Goal: Information Seeking & Learning: Learn about a topic

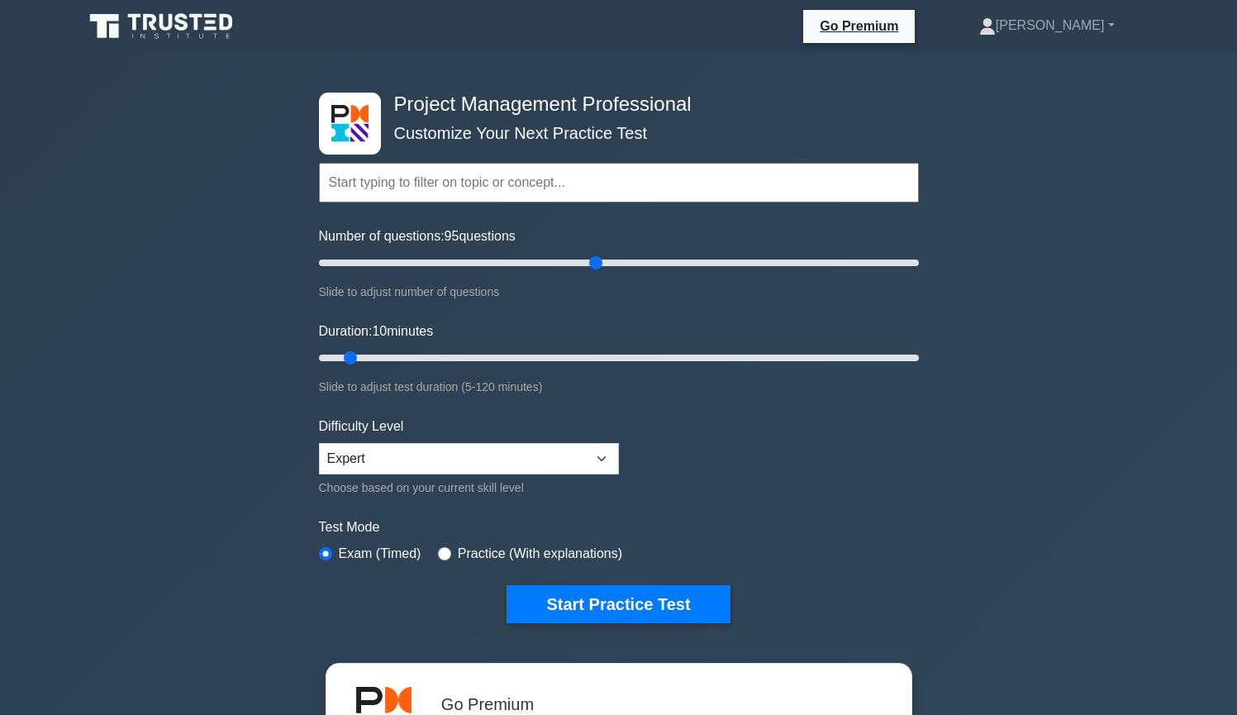
click at [603, 266] on input "Number of questions: 95 questions" at bounding box center [619, 263] width 600 height 20
click at [452, 263] on input "Number of questions: 95 questions" at bounding box center [619, 263] width 600 height 20
click at [410, 251] on div "Number of questions: 45 questions Slide to adjust number of questions" at bounding box center [619, 263] width 600 height 75
click at [410, 255] on input "Number of questions: 45 questions" at bounding box center [619, 263] width 600 height 20
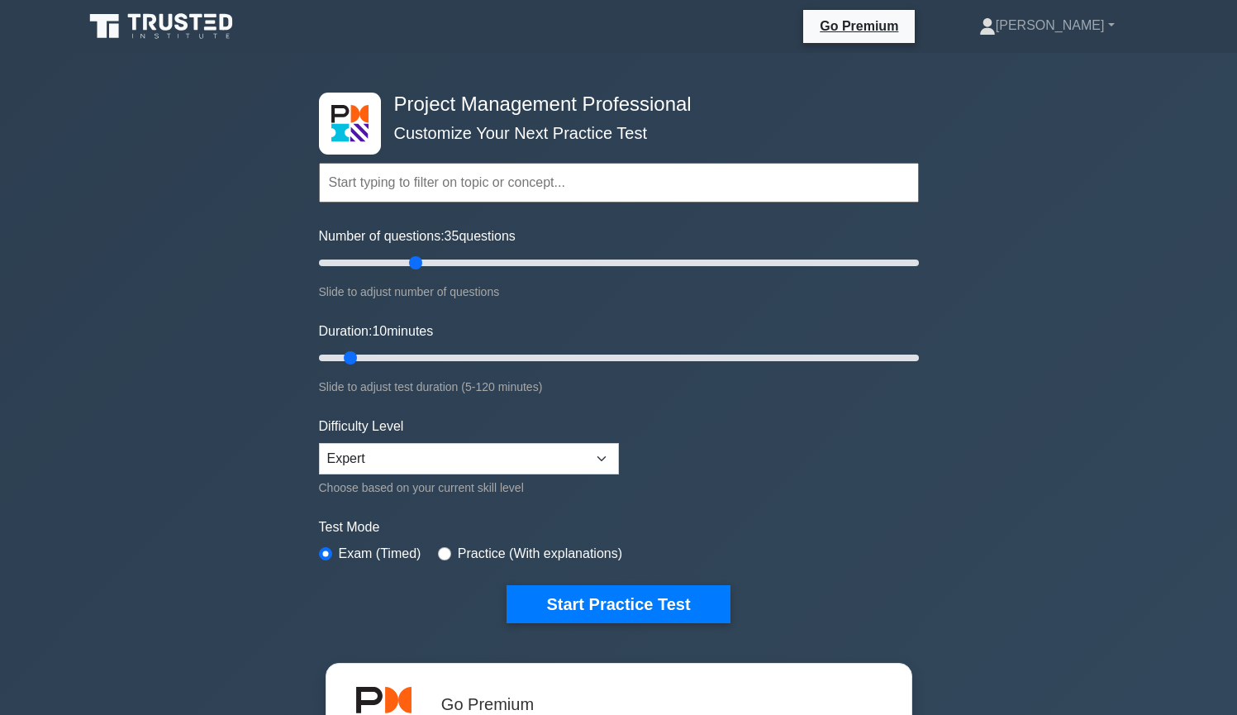
click at [408, 259] on input "Number of questions: 35 questions" at bounding box center [619, 263] width 600 height 20
type input "30"
click at [402, 264] on input "Number of questions: 30 questions" at bounding box center [619, 263] width 600 height 20
click at [384, 358] on input "Duration: 15 minutes" at bounding box center [619, 358] width 600 height 20
click at [394, 357] on input "Duration: 15 minutes" at bounding box center [619, 358] width 600 height 20
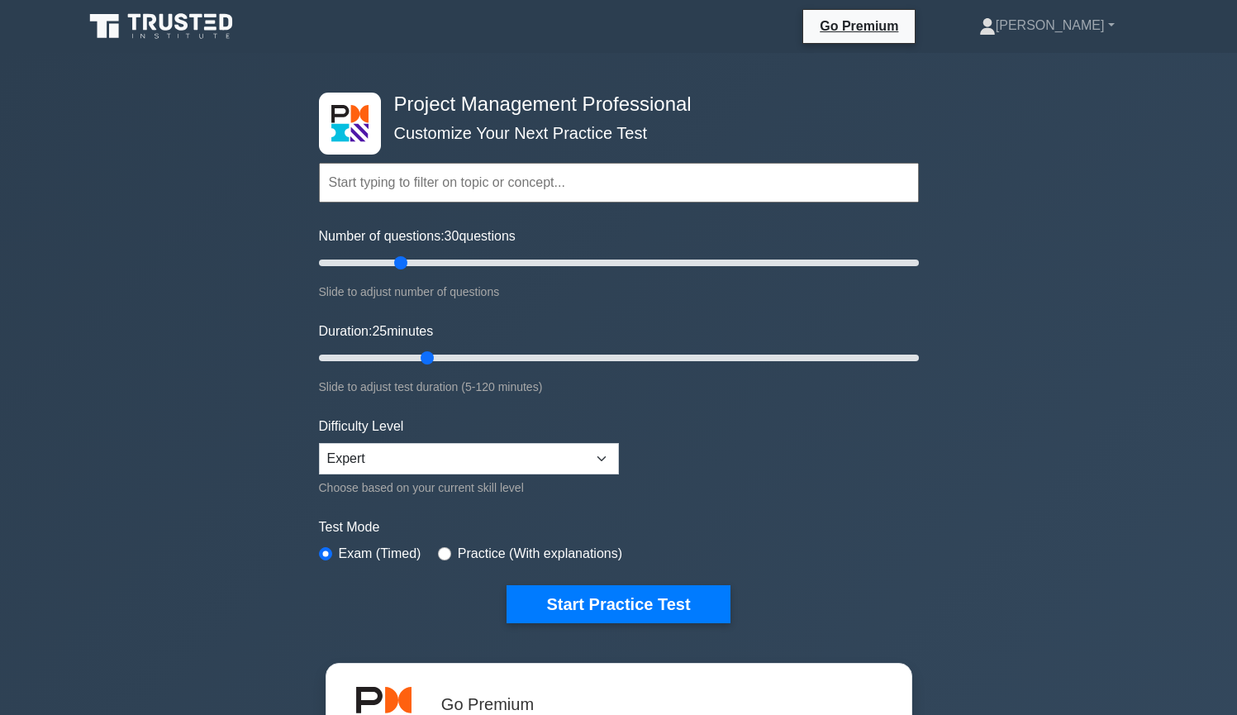
type input "25"
click at [420, 358] on input "Duration: 25 minutes" at bounding box center [619, 358] width 600 height 20
click at [611, 602] on button "Start Practice Test" at bounding box center [618, 604] width 223 height 38
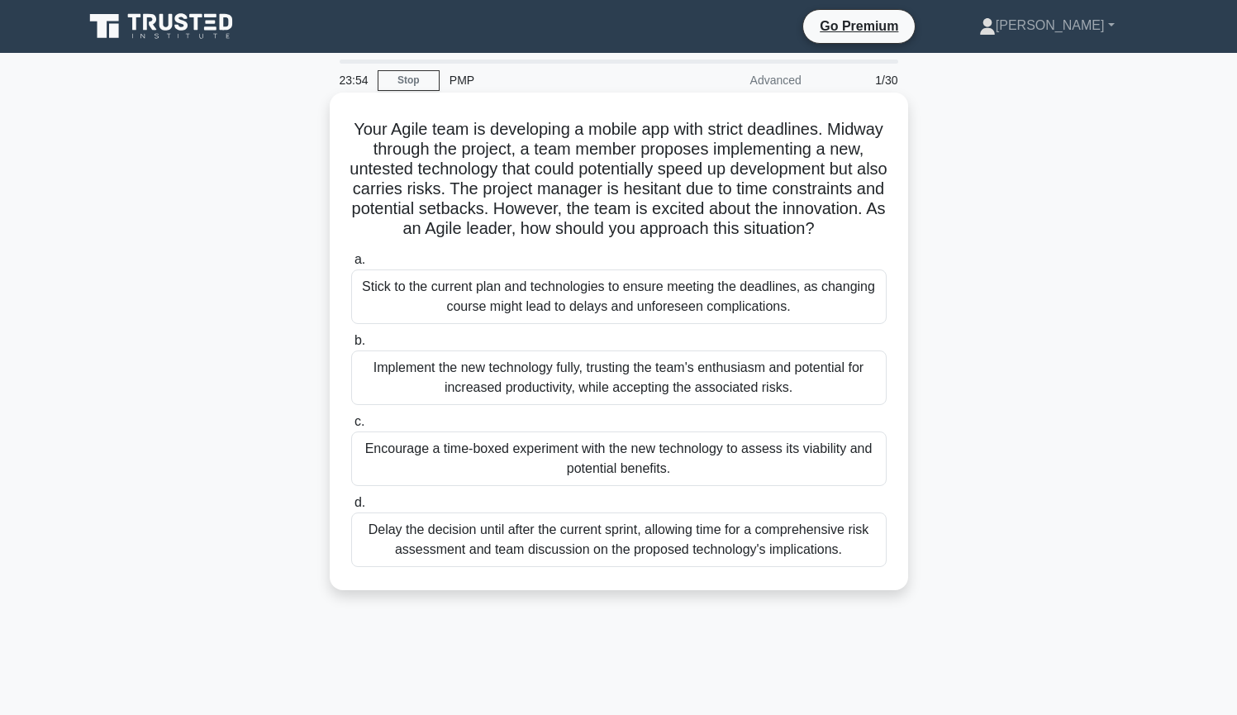
click at [634, 567] on div "Delay the decision until after the current sprint, allowing time for a comprehe…" at bounding box center [618, 539] width 535 height 55
click at [351, 508] on input "d. Delay the decision until after the current sprint, allowing time for a compr…" at bounding box center [351, 502] width 0 height 11
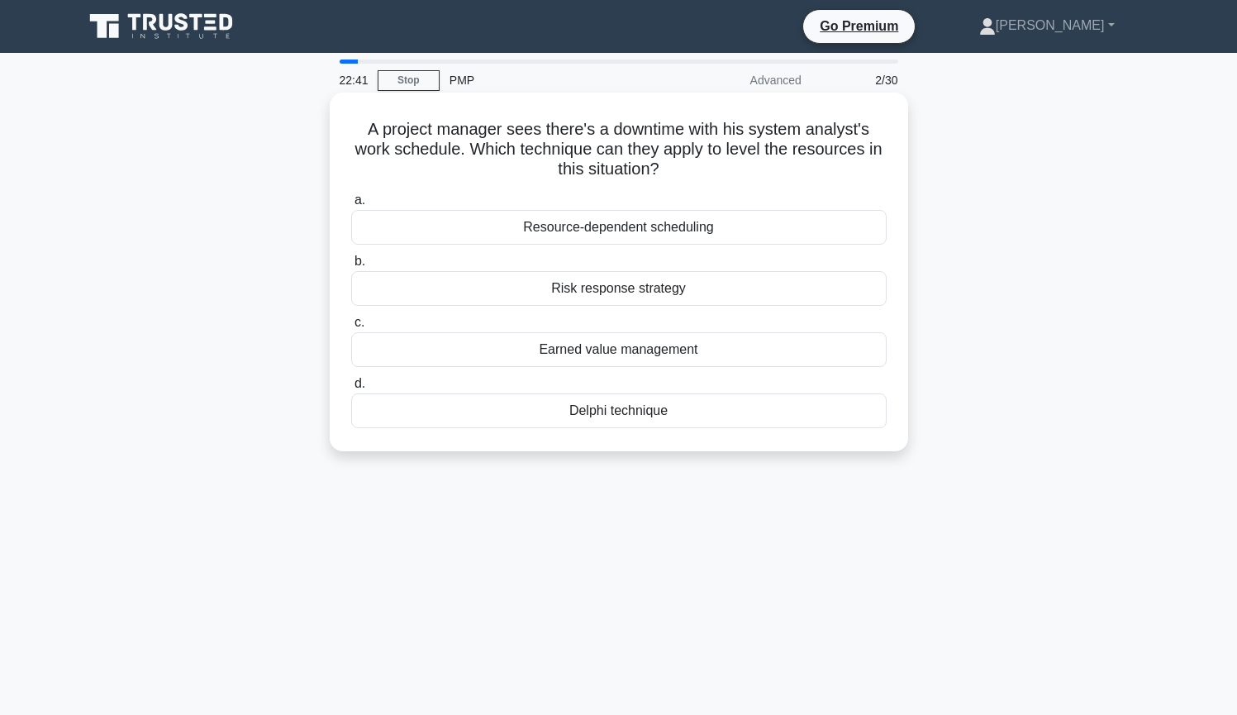
click at [770, 226] on div "Resource-dependent scheduling" at bounding box center [618, 227] width 535 height 35
click at [351, 206] on input "a. Resource-dependent scheduling" at bounding box center [351, 200] width 0 height 11
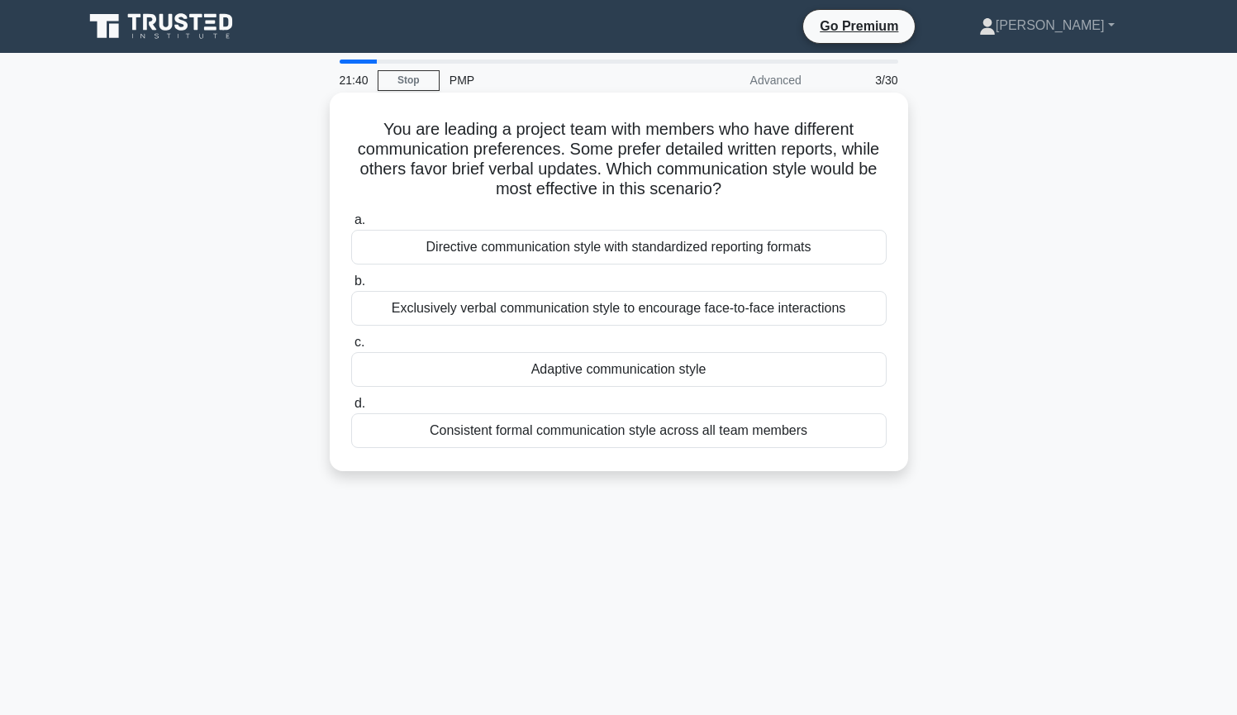
click at [826, 376] on div "Adaptive communication style" at bounding box center [618, 369] width 535 height 35
click at [351, 348] on input "c. Adaptive communication style" at bounding box center [351, 342] width 0 height 11
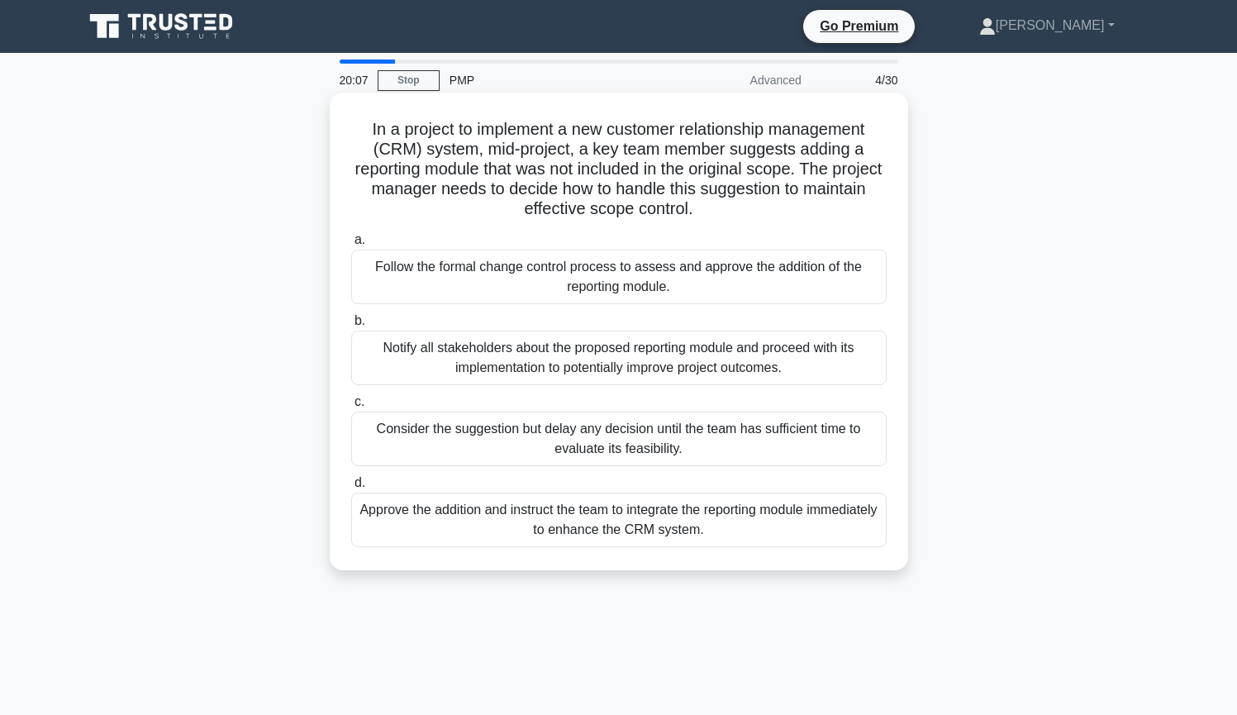
click at [762, 448] on div "Consider the suggestion but delay any decision until the team has sufficient ti…" at bounding box center [618, 438] width 535 height 55
click at [351, 407] on input "c. Consider the suggestion but delay any decision until the team has sufficient…" at bounding box center [351, 402] width 0 height 11
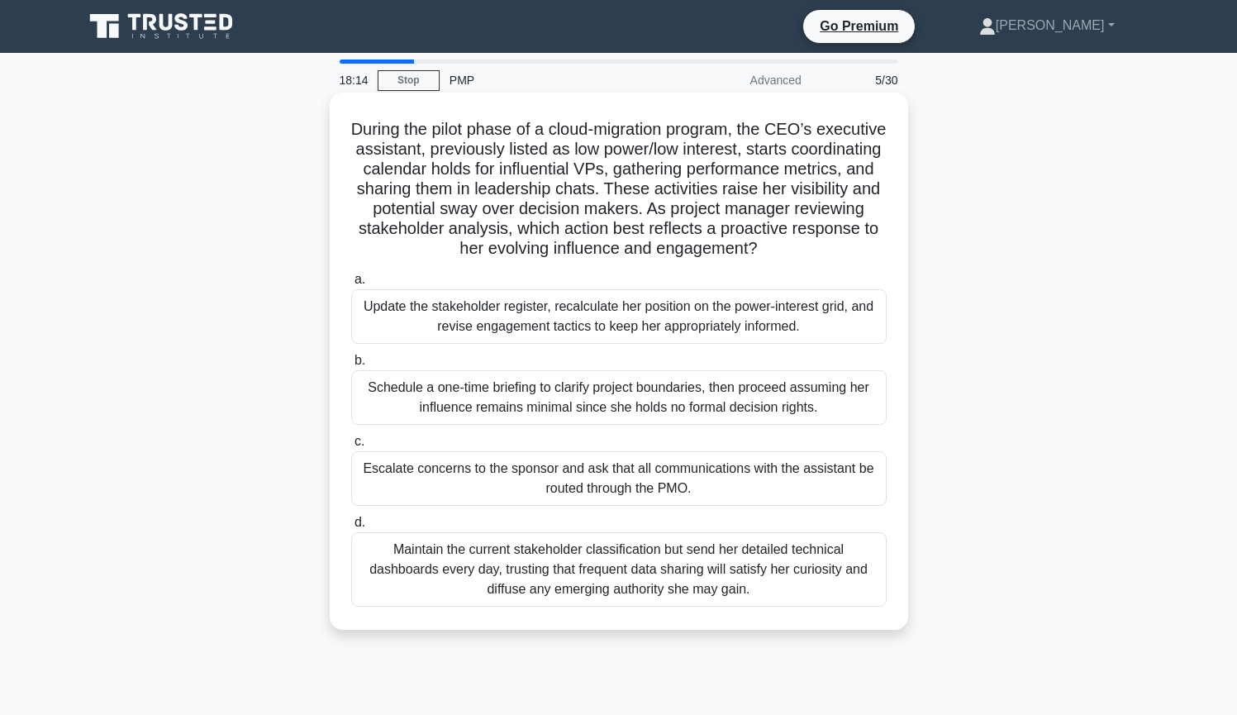
click at [764, 318] on div "Update the stakeholder register, recalculate her position on the power-interest…" at bounding box center [618, 316] width 535 height 55
click at [351, 285] on input "a. Update the stakeholder register, recalculate her position on the power-inter…" at bounding box center [351, 279] width 0 height 11
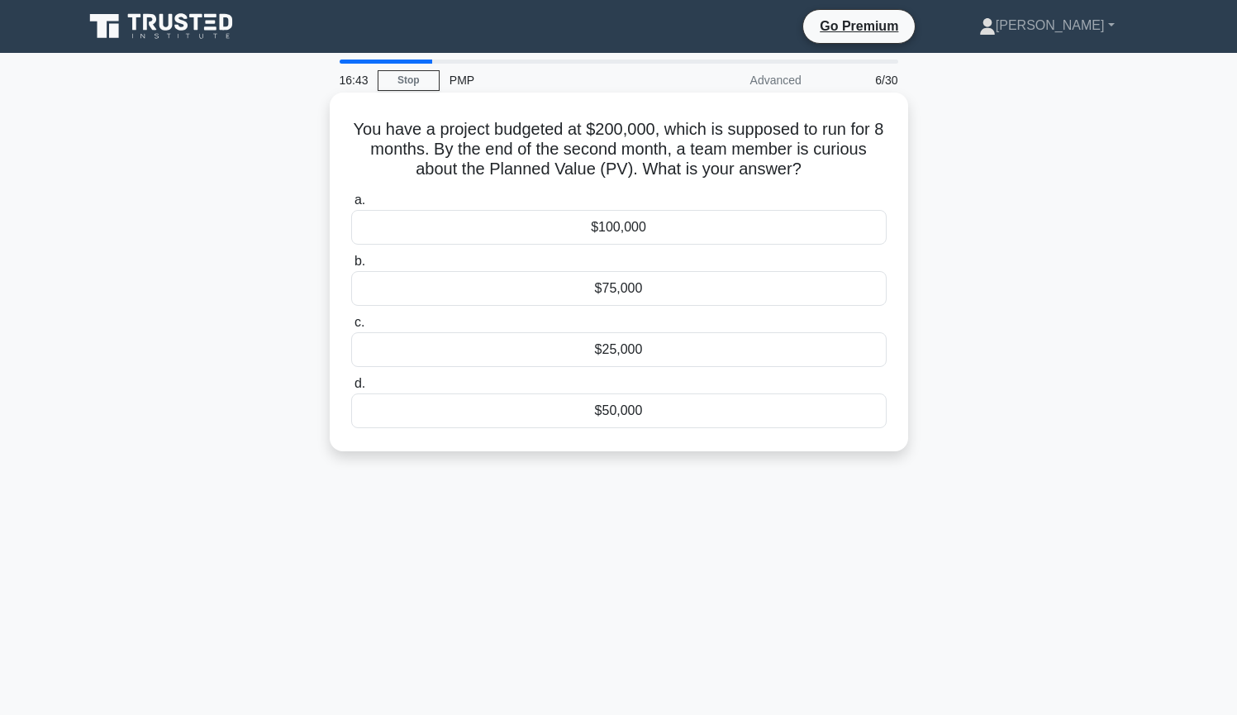
click at [678, 407] on div "$50,000" at bounding box center [618, 410] width 535 height 35
click at [351, 389] on input "d. $50,000" at bounding box center [351, 383] width 0 height 11
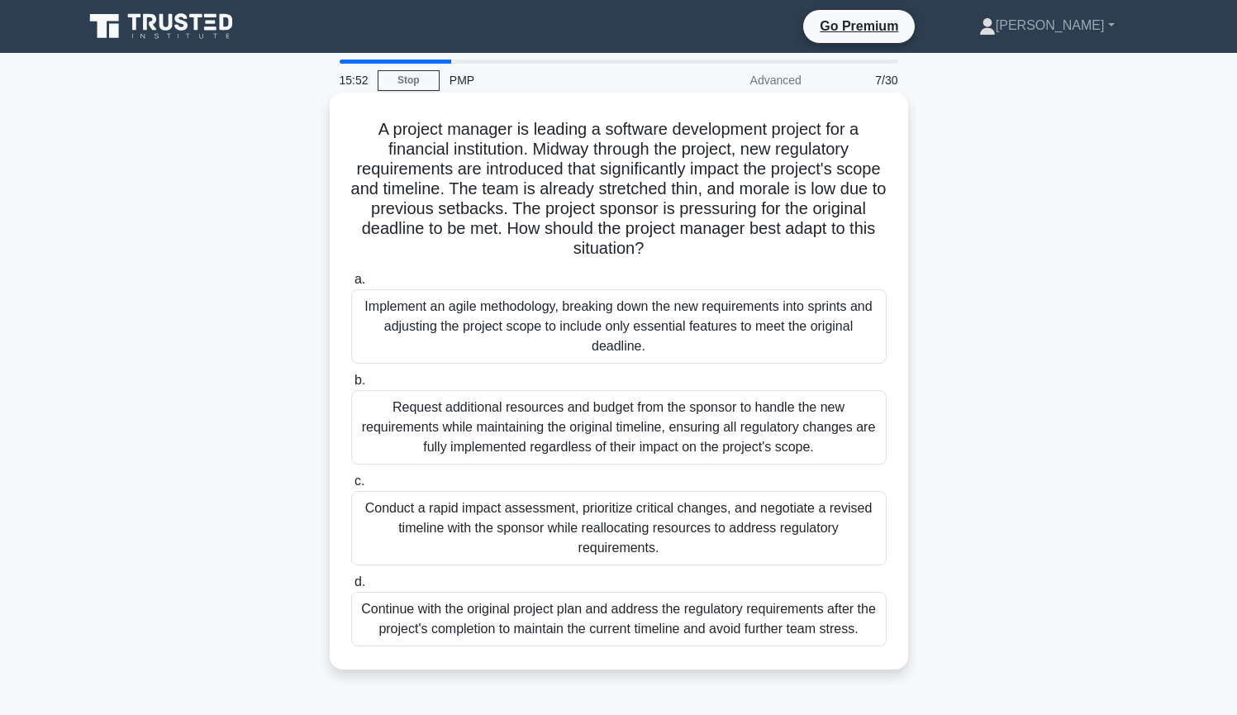
click at [627, 437] on div "Request additional resources and budget from the sponsor to handle the new requ…" at bounding box center [618, 427] width 535 height 74
click at [351, 386] on input "b. Request additional resources and budget from the sponsor to handle the new r…" at bounding box center [351, 380] width 0 height 11
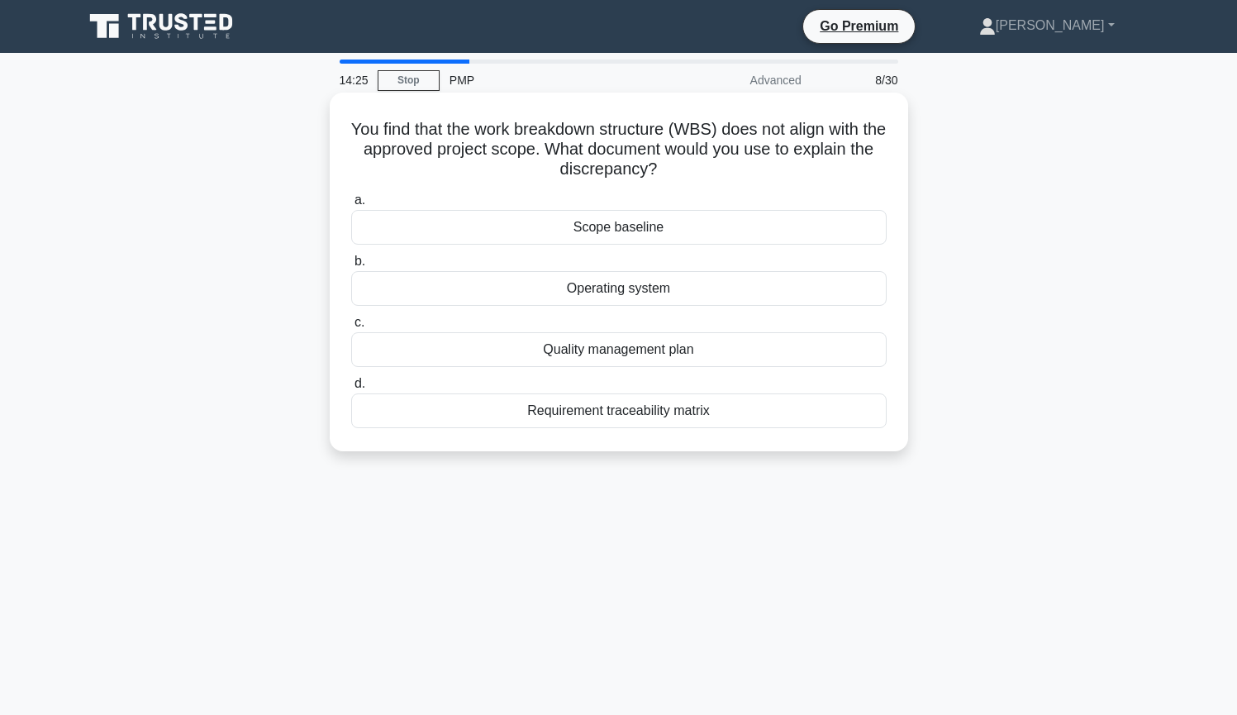
click at [696, 227] on div "Scope baseline" at bounding box center [618, 227] width 535 height 35
click at [351, 206] on input "a. Scope baseline" at bounding box center [351, 200] width 0 height 11
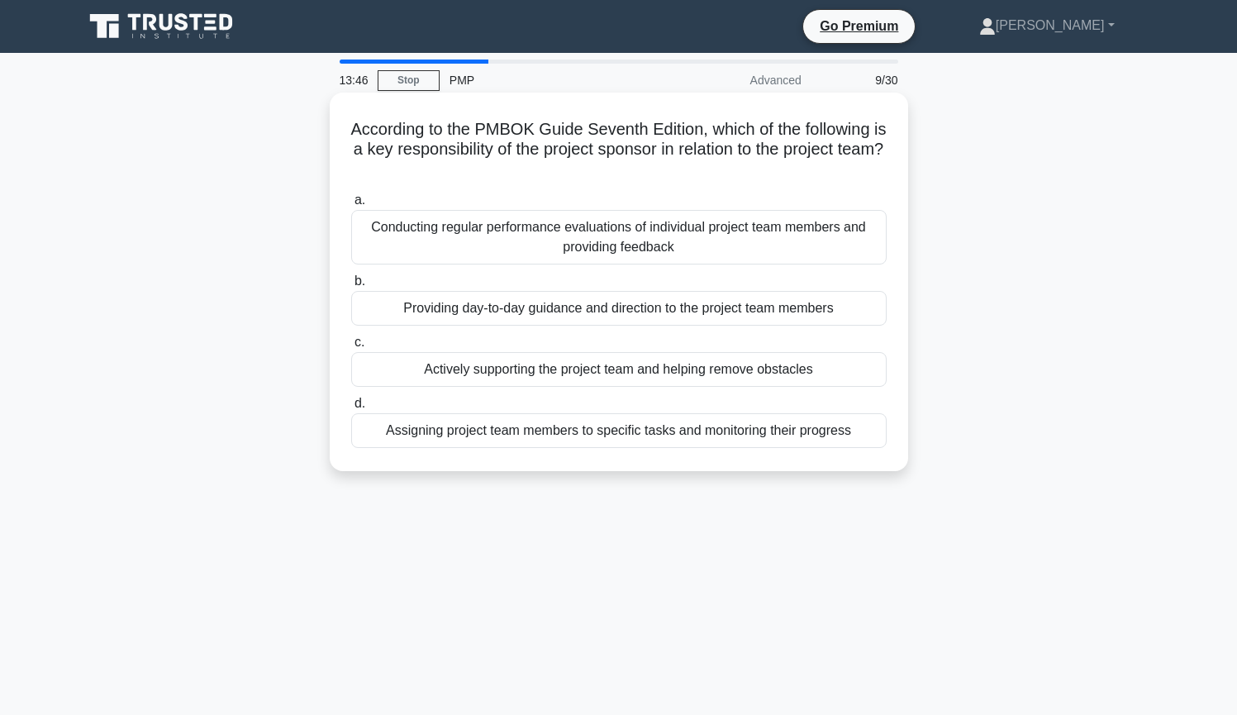
click at [821, 374] on div "Actively supporting the project team and helping remove obstacles" at bounding box center [618, 369] width 535 height 35
click at [351, 348] on input "c. Actively supporting the project team and helping remove obstacles" at bounding box center [351, 342] width 0 height 11
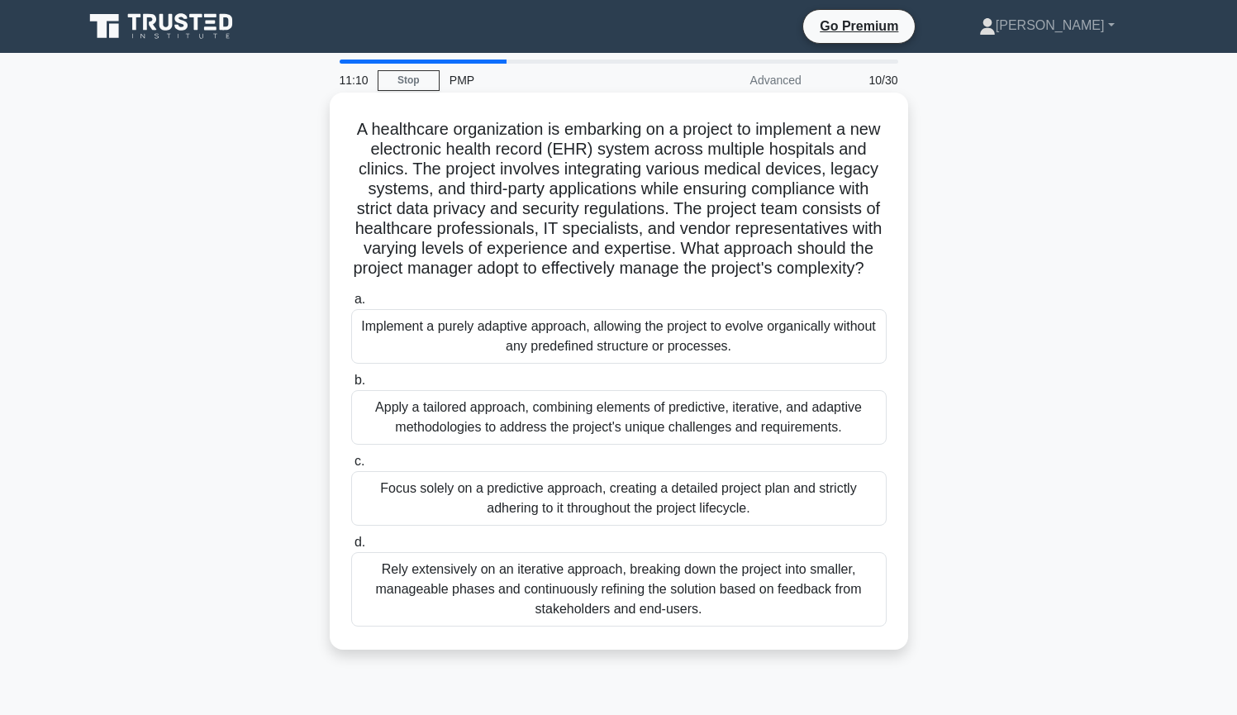
click at [768, 626] on div "Rely extensively on an iterative approach, breaking down the project into small…" at bounding box center [618, 589] width 535 height 74
click at [351, 548] on input "d. Rely extensively on an iterative approach, breaking down the project into sm…" at bounding box center [351, 542] width 0 height 11
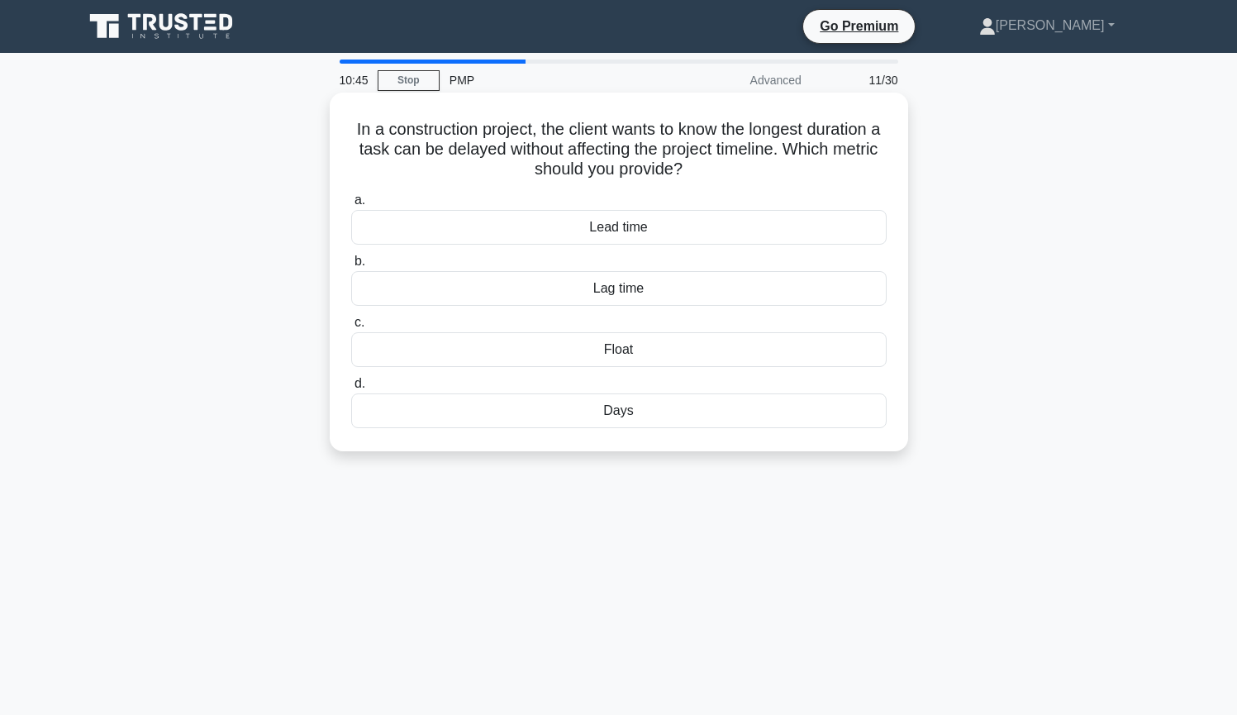
click at [713, 358] on div "Float" at bounding box center [618, 349] width 535 height 35
click at [351, 328] on input "c. Float" at bounding box center [351, 322] width 0 height 11
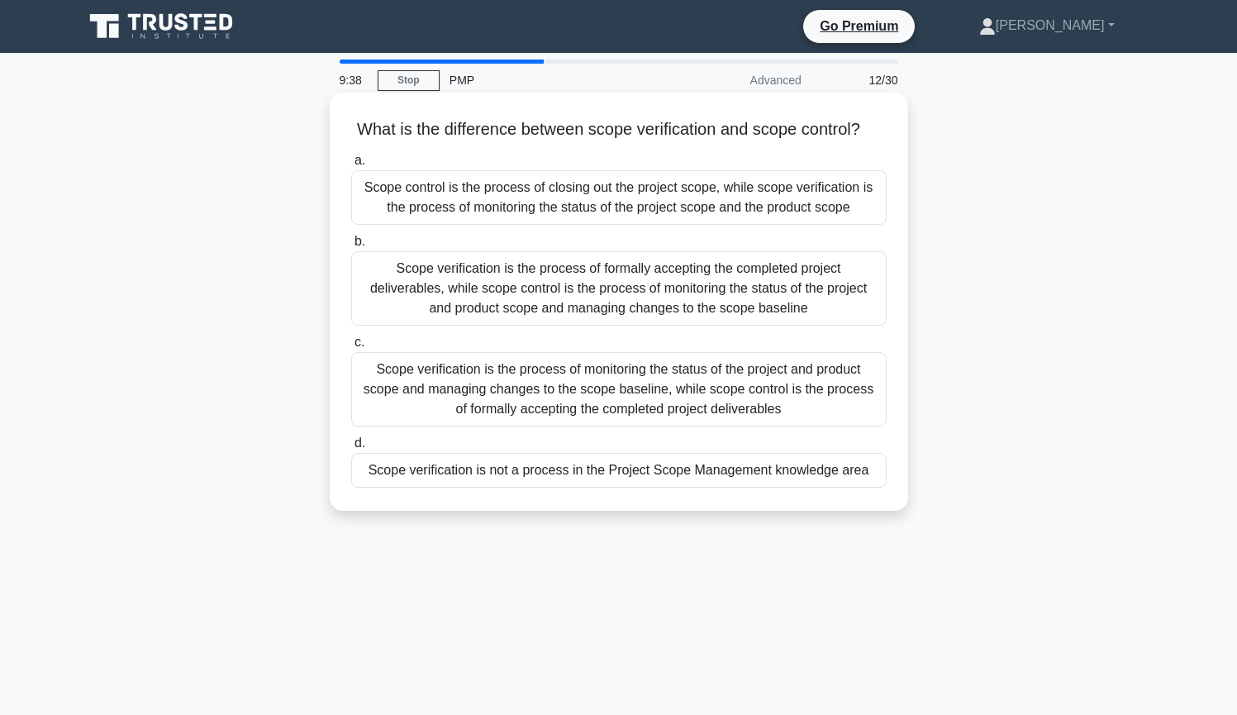
click at [751, 202] on div "Scope control is the process of closing out the project scope, while scope veri…" at bounding box center [618, 197] width 535 height 55
click at [351, 166] on input "a. Scope control is the process of closing out the project scope, while scope v…" at bounding box center [351, 160] width 0 height 11
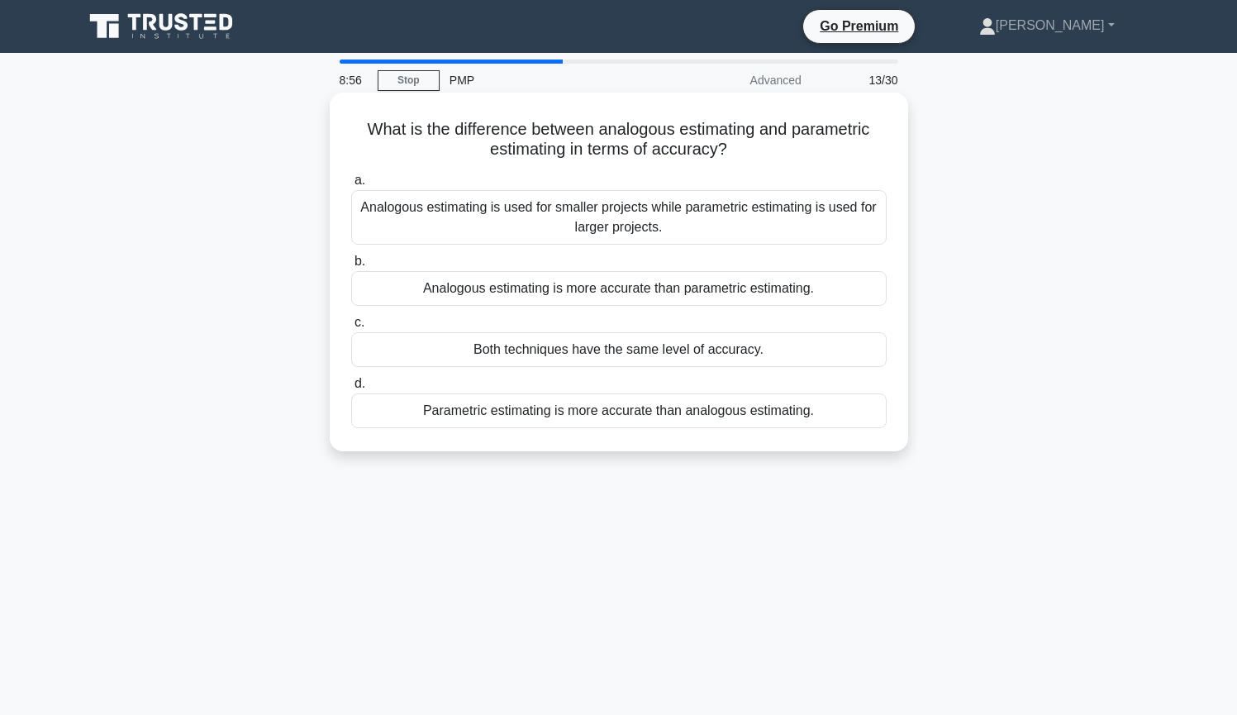
click at [636, 414] on div "Parametric estimating is more accurate than analogous estimating." at bounding box center [618, 410] width 535 height 35
click at [351, 389] on input "d. Parametric estimating is more accurate than analogous estimating." at bounding box center [351, 383] width 0 height 11
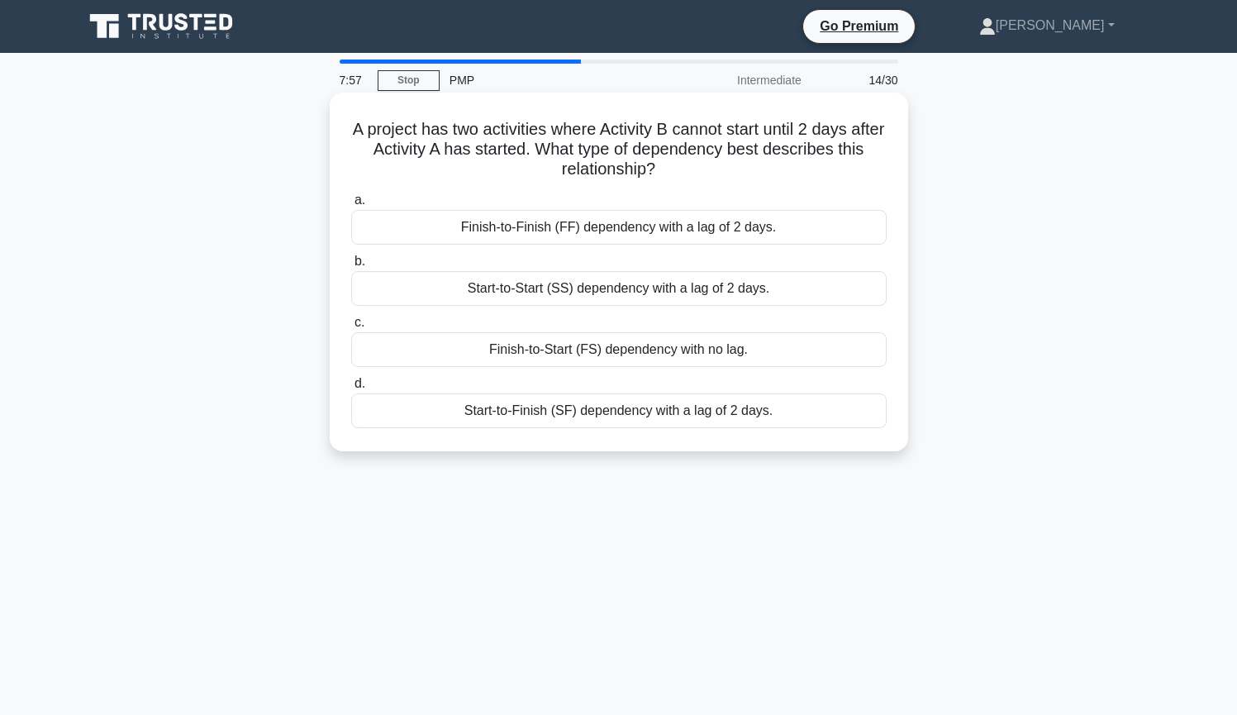
click at [623, 293] on div "Start-to-Start (SS) dependency with a lag of 2 days." at bounding box center [618, 288] width 535 height 35
click at [351, 267] on input "b. Start-to-Start (SS) dependency with a lag of 2 days." at bounding box center [351, 261] width 0 height 11
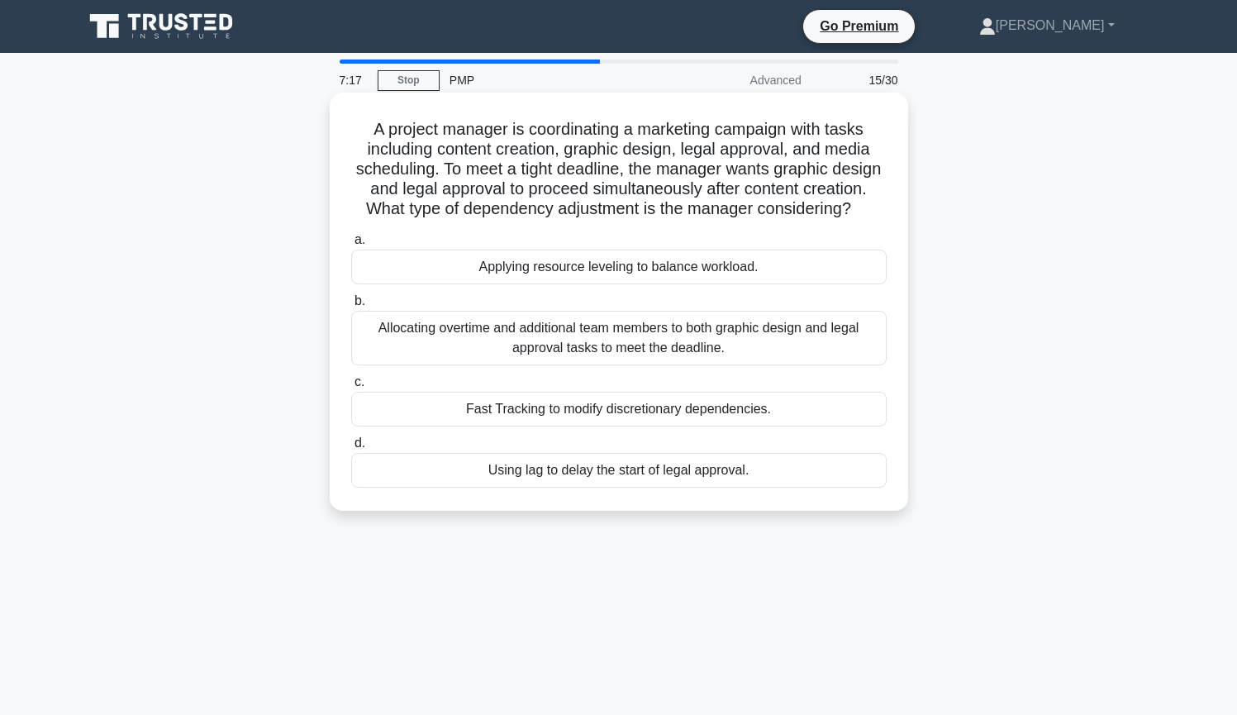
click at [697, 413] on div "Fast Tracking to modify discretionary dependencies." at bounding box center [618, 409] width 535 height 35
click at [351, 388] on input "c. Fast Tracking to modify discretionary dependencies." at bounding box center [351, 382] width 0 height 11
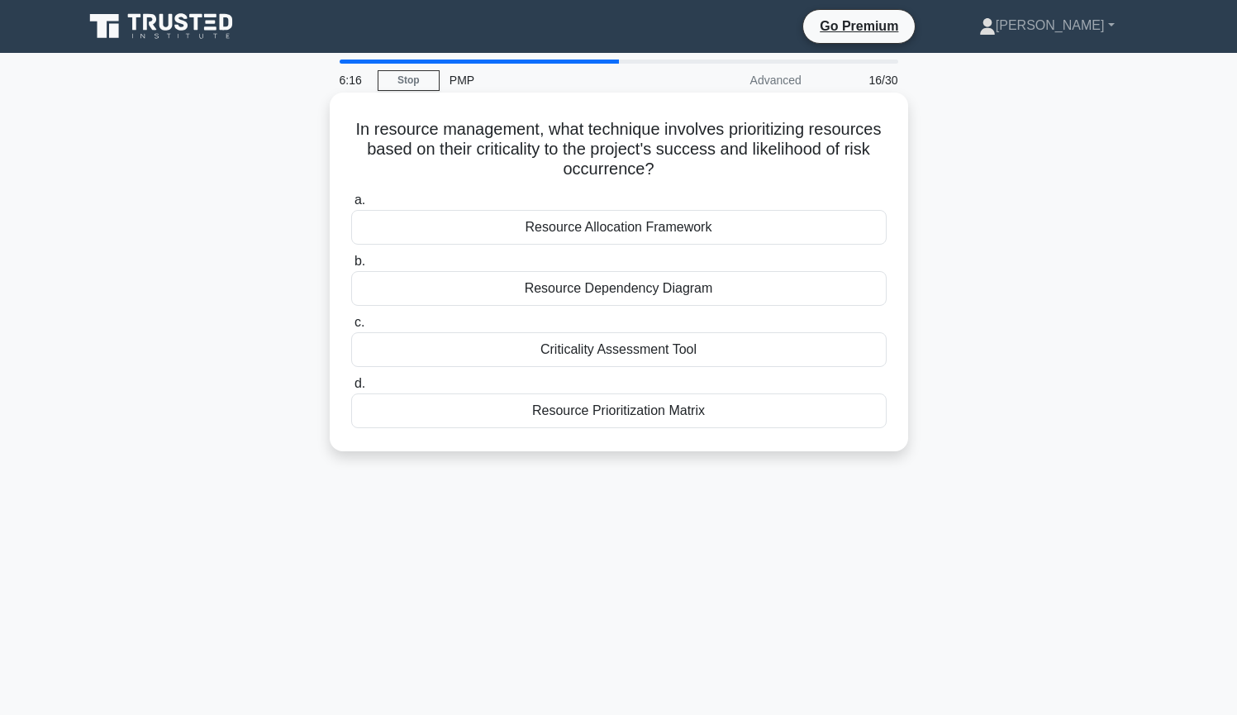
click at [750, 413] on div "Resource Prioritization Matrix" at bounding box center [618, 410] width 535 height 35
click at [351, 389] on input "d. Resource Prioritization Matrix" at bounding box center [351, 383] width 0 height 11
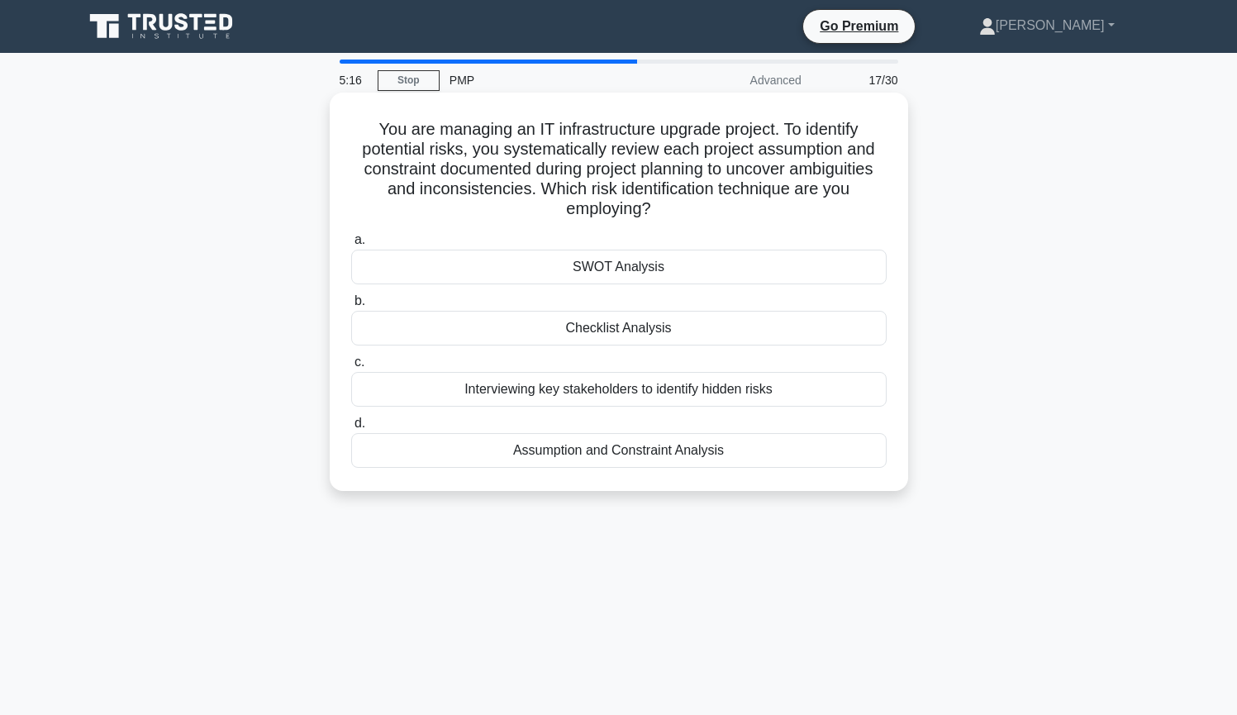
click at [724, 274] on div "SWOT Analysis" at bounding box center [618, 267] width 535 height 35
click at [351, 245] on input "a. SWOT Analysis" at bounding box center [351, 240] width 0 height 11
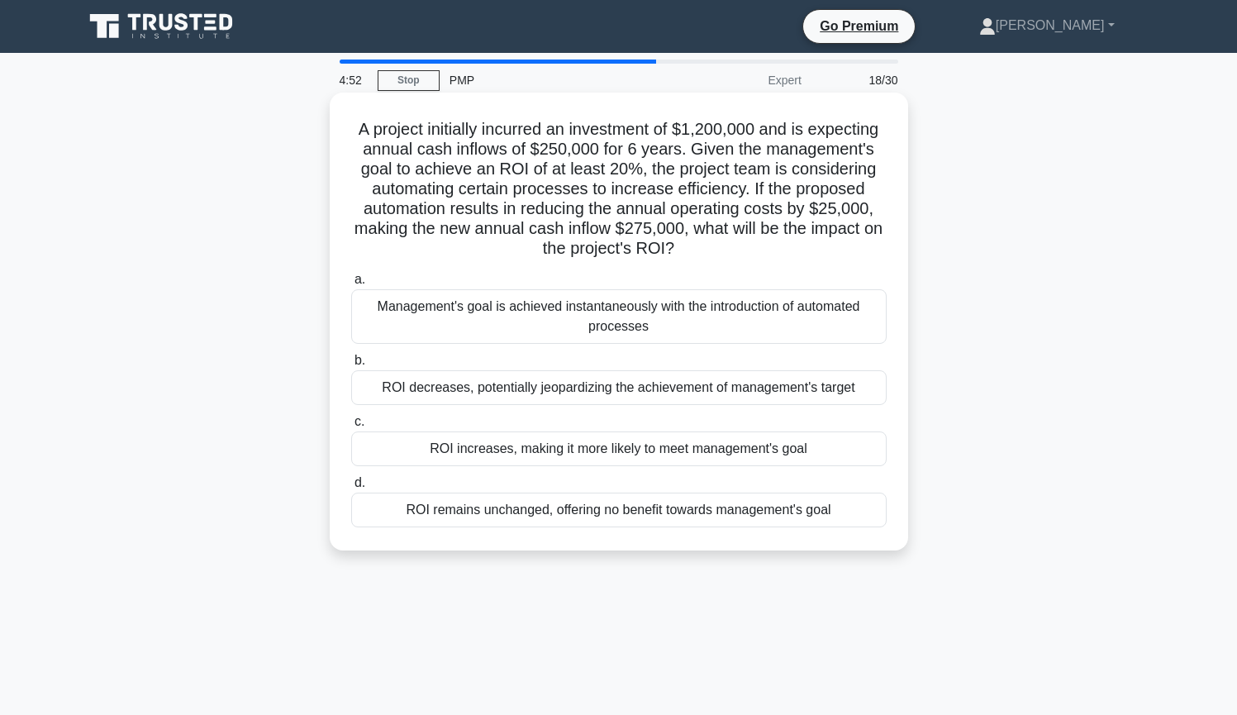
click at [662, 388] on div "ROI decreases, potentially jeopardizing the achievement of management's target" at bounding box center [618, 387] width 535 height 35
click at [351, 366] on input "b. ROI decreases, potentially jeopardizing the achievement of management's targ…" at bounding box center [351, 360] width 0 height 11
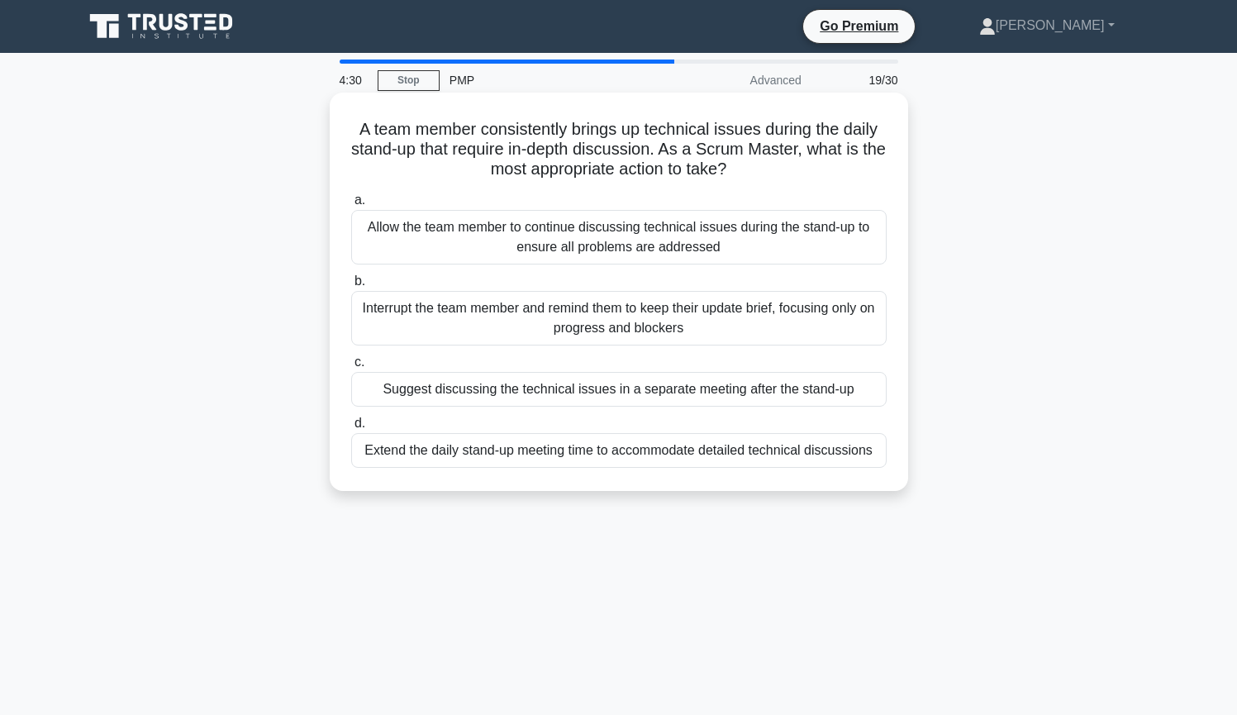
click at [616, 390] on div "Suggest discussing the technical issues in a separate meeting after the stand-up" at bounding box center [618, 389] width 535 height 35
click at [351, 368] on input "c. Suggest discussing the technical issues in a separate meeting after the stan…" at bounding box center [351, 362] width 0 height 11
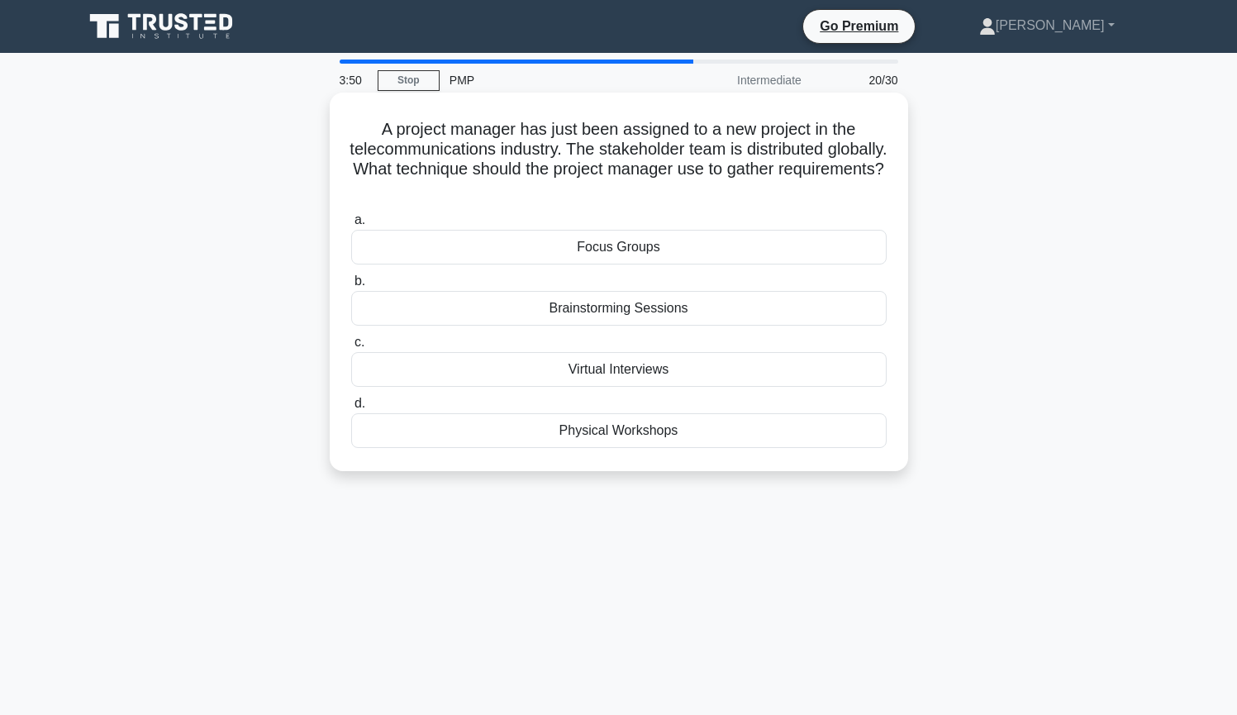
click at [734, 372] on div "Virtual Interviews" at bounding box center [618, 369] width 535 height 35
click at [351, 348] on input "c. Virtual Interviews" at bounding box center [351, 342] width 0 height 11
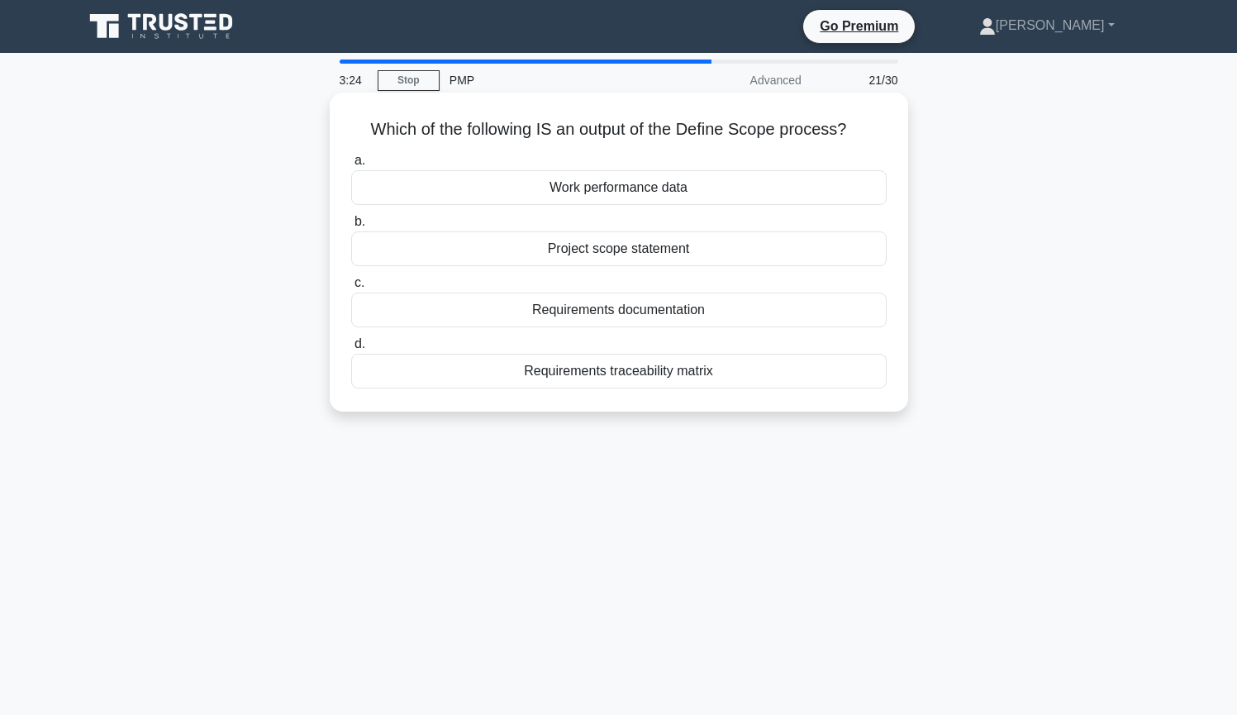
click at [757, 193] on div "Work performance data" at bounding box center [618, 187] width 535 height 35
click at [351, 166] on input "a. Work performance data" at bounding box center [351, 160] width 0 height 11
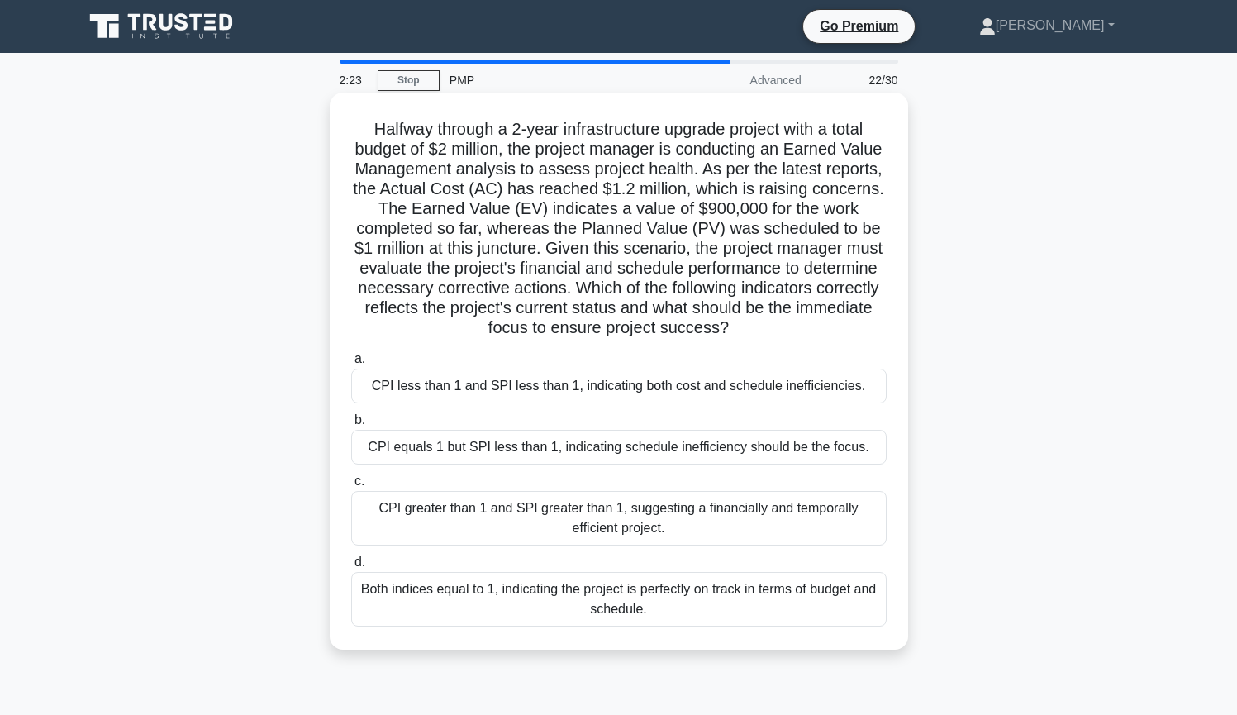
click at [749, 445] on div "CPI equals 1 but SPI less than 1, indicating schedule inefficiency should be th…" at bounding box center [618, 447] width 535 height 35
click at [351, 426] on input "b. CPI equals 1 but SPI less than 1, indicating schedule inefficiency should be…" at bounding box center [351, 420] width 0 height 11
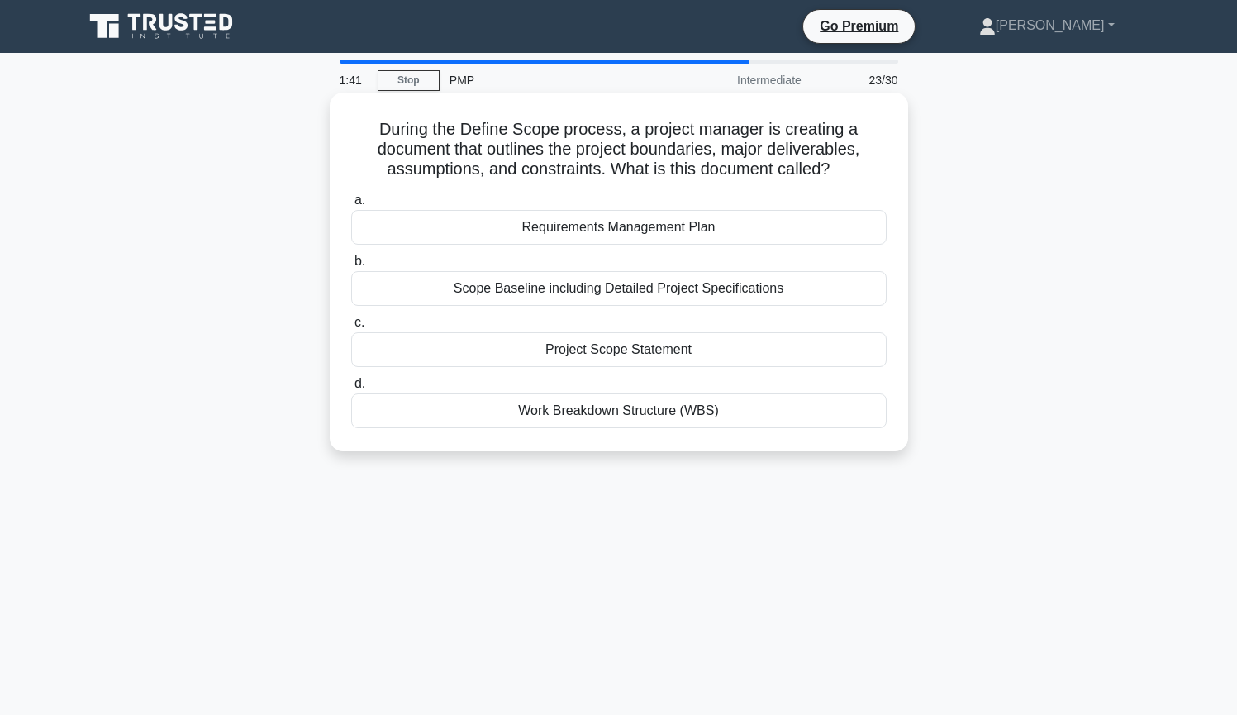
click at [661, 412] on div "Work Breakdown Structure (WBS)" at bounding box center [618, 410] width 535 height 35
click at [351, 389] on input "d. Work Breakdown Structure (WBS)" at bounding box center [351, 383] width 0 height 11
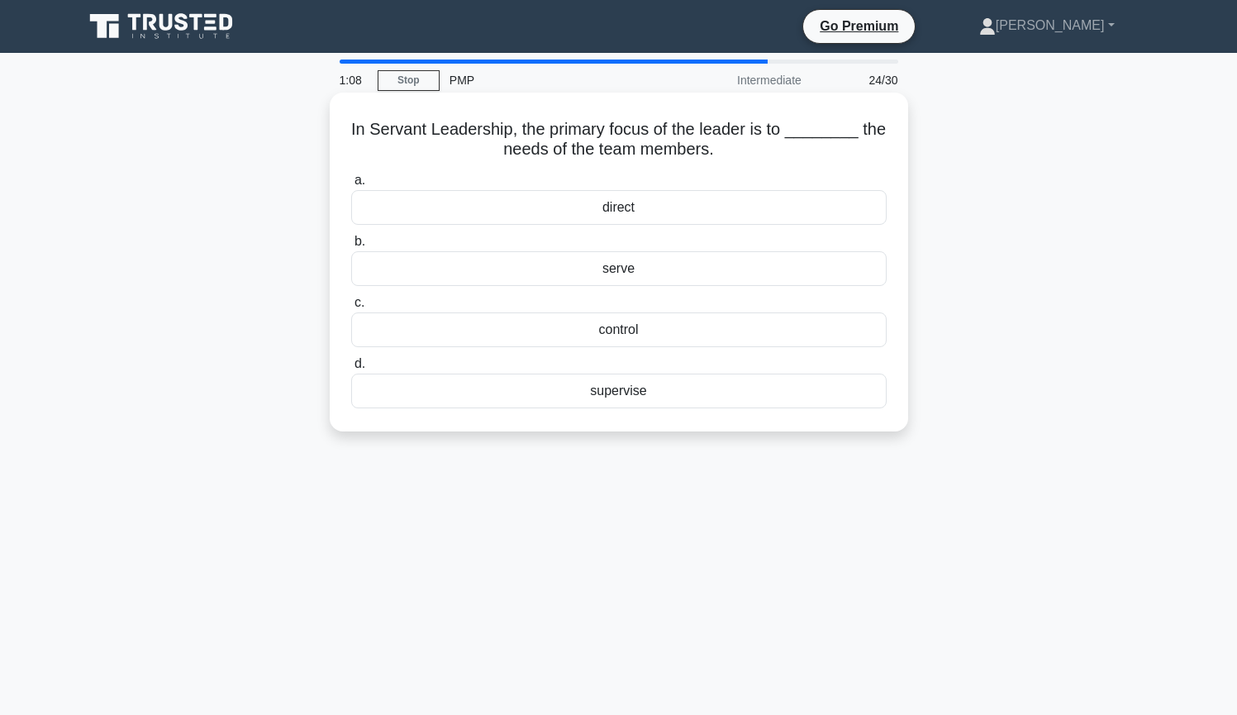
click at [670, 269] on div "serve" at bounding box center [618, 268] width 535 height 35
click at [351, 247] on input "b. serve" at bounding box center [351, 241] width 0 height 11
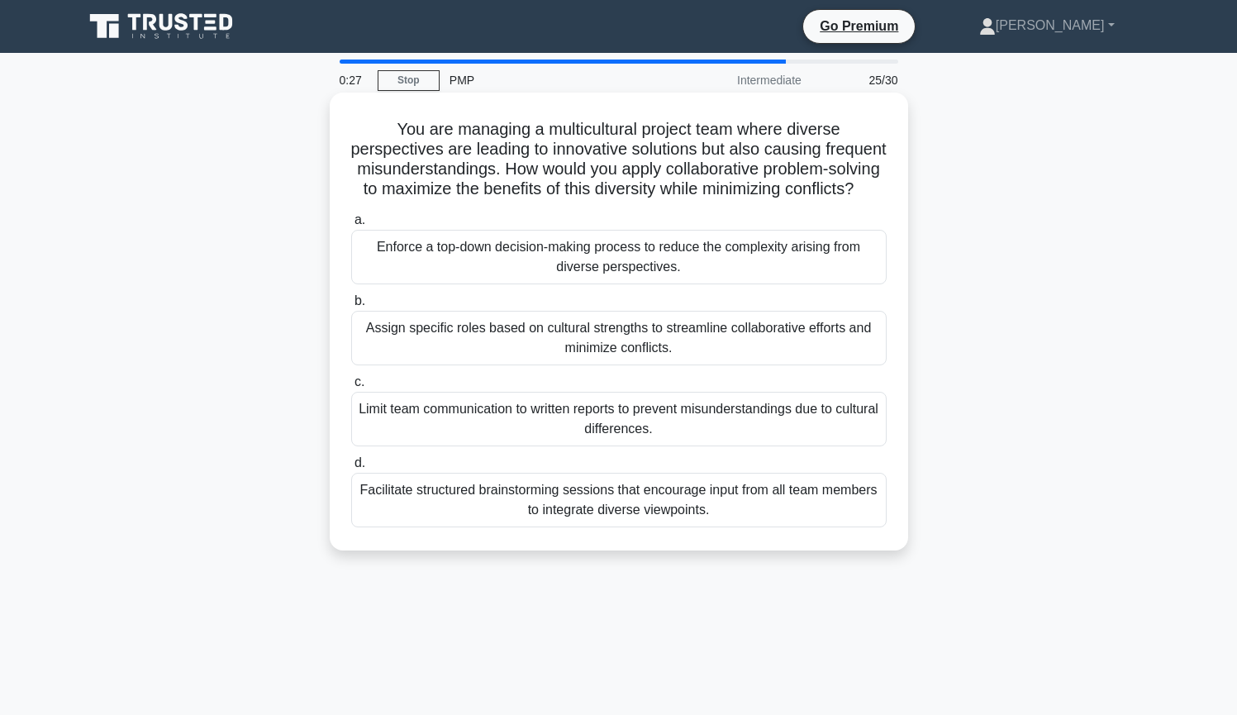
click at [732, 502] on div "Facilitate structured brainstorming sessions that encourage input from all team…" at bounding box center [618, 500] width 535 height 55
click at [351, 469] on input "d. Facilitate structured brainstorming sessions that encourage input from all t…" at bounding box center [351, 463] width 0 height 11
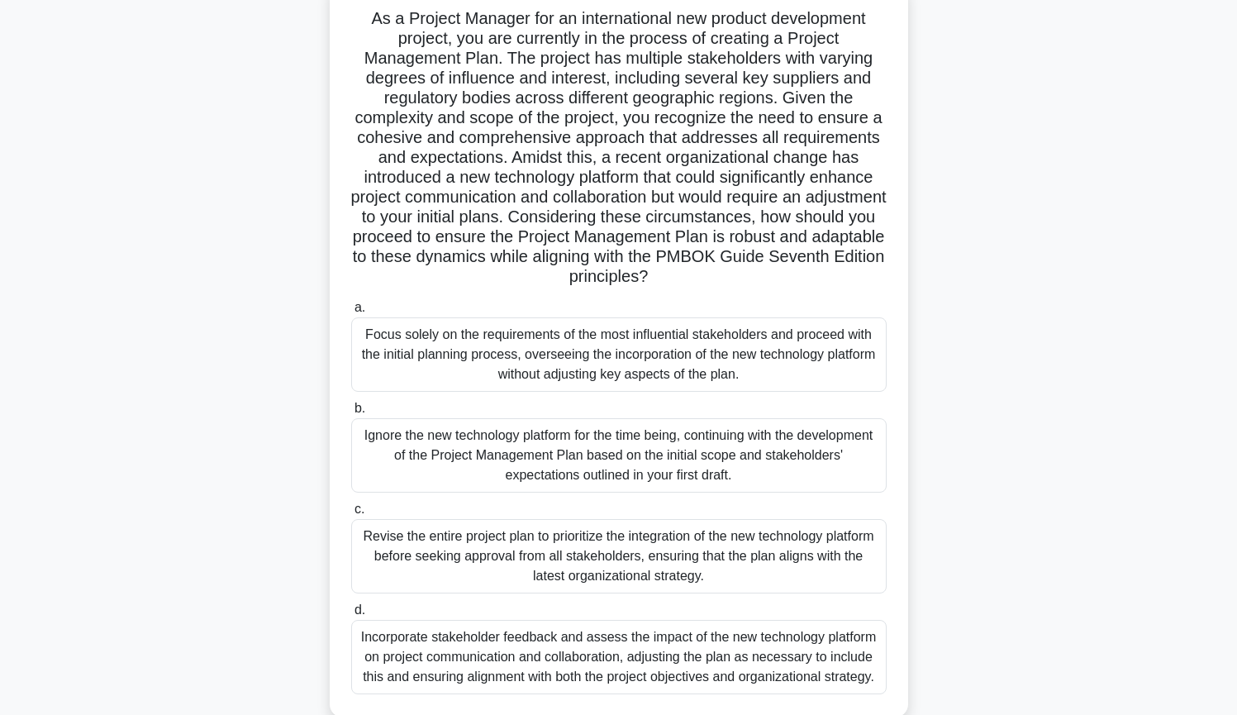
scroll to position [106, 0]
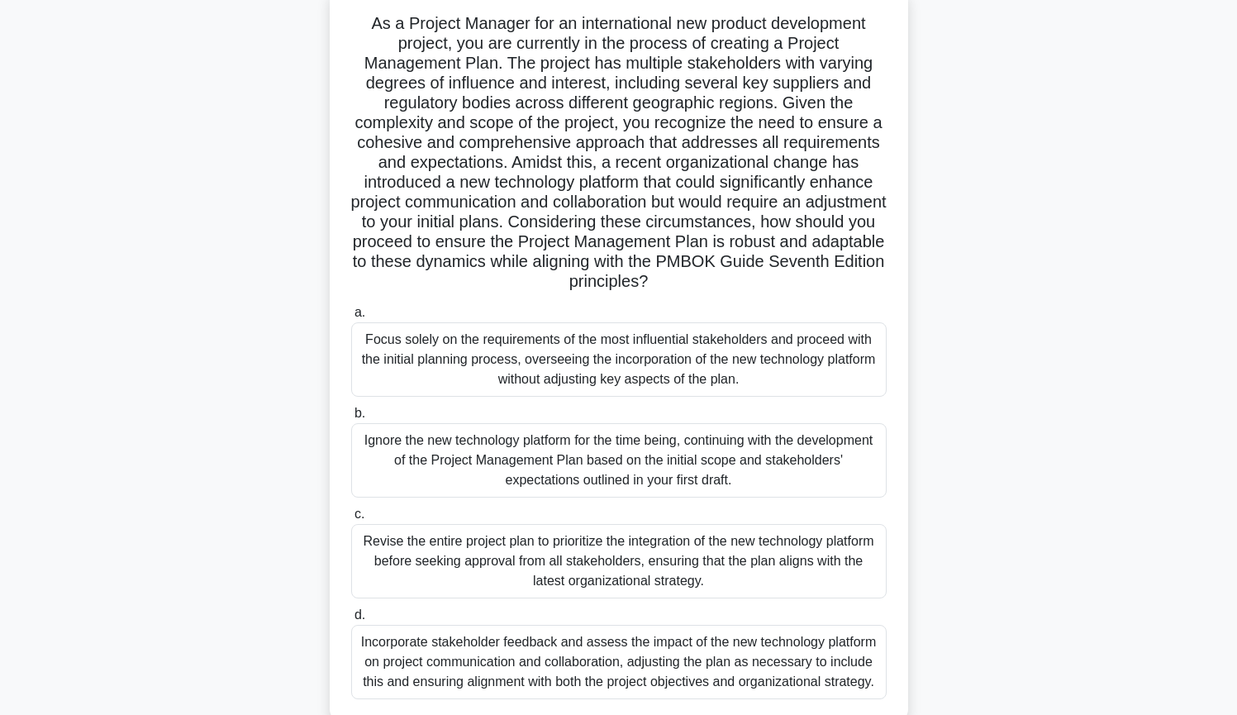
click at [628, 660] on div "Incorporate stakeholder feedback and assess the impact of the new technology pl…" at bounding box center [618, 662] width 535 height 74
click at [351, 621] on input "d. Incorporate stakeholder feedback and assess the impact of the new technology…" at bounding box center [351, 615] width 0 height 11
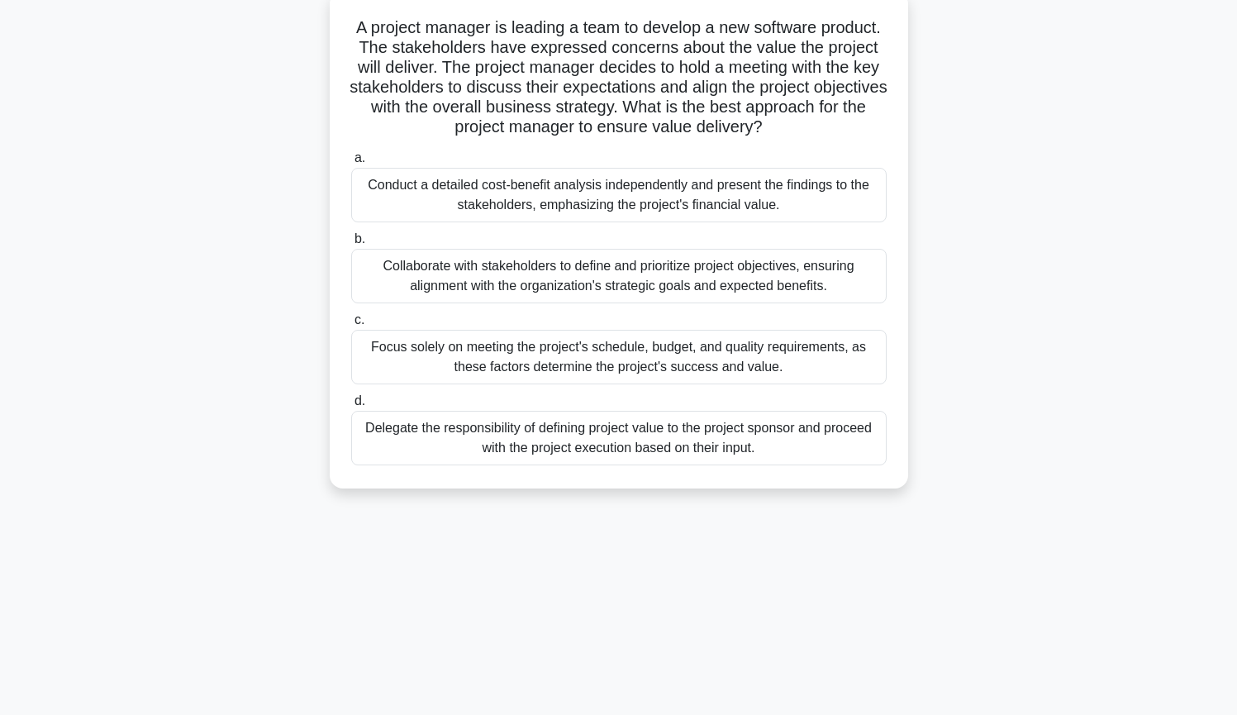
scroll to position [0, 0]
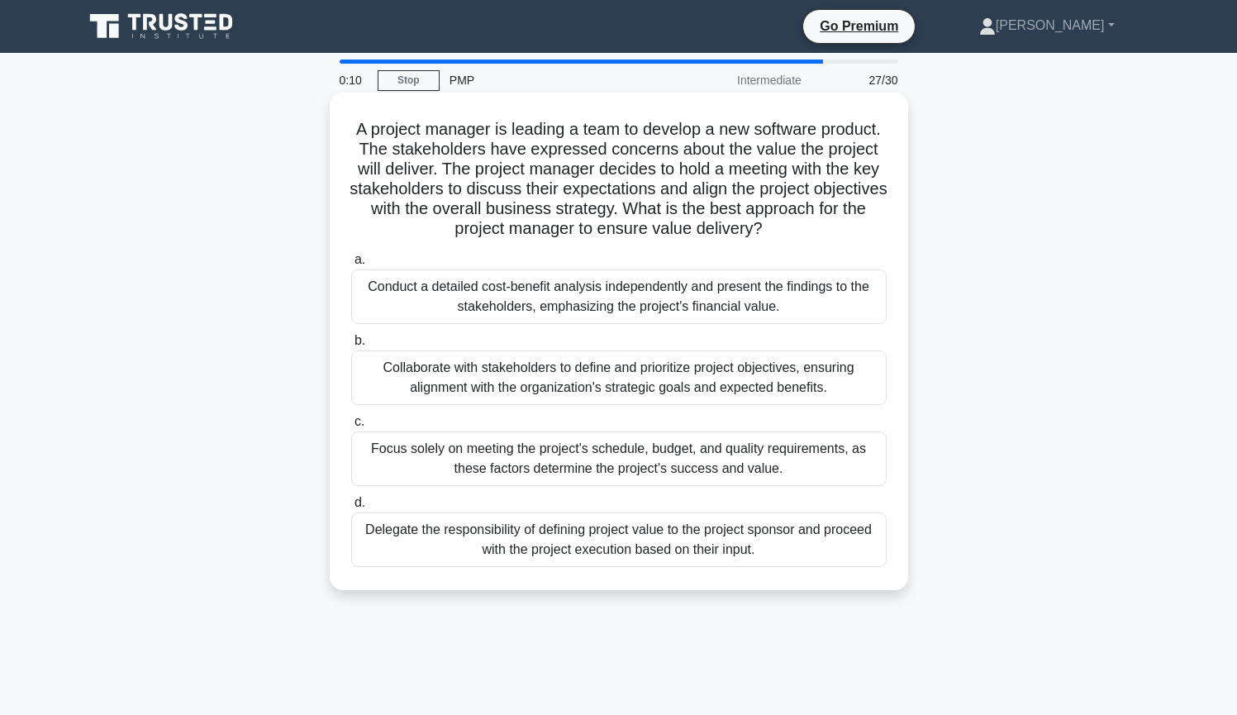
click at [713, 301] on div "Conduct a detailed cost-benefit analysis independently and present the findings…" at bounding box center [618, 296] width 535 height 55
click at [351, 265] on input "a. Conduct a detailed cost-benefit analysis independently and present the findi…" at bounding box center [351, 260] width 0 height 11
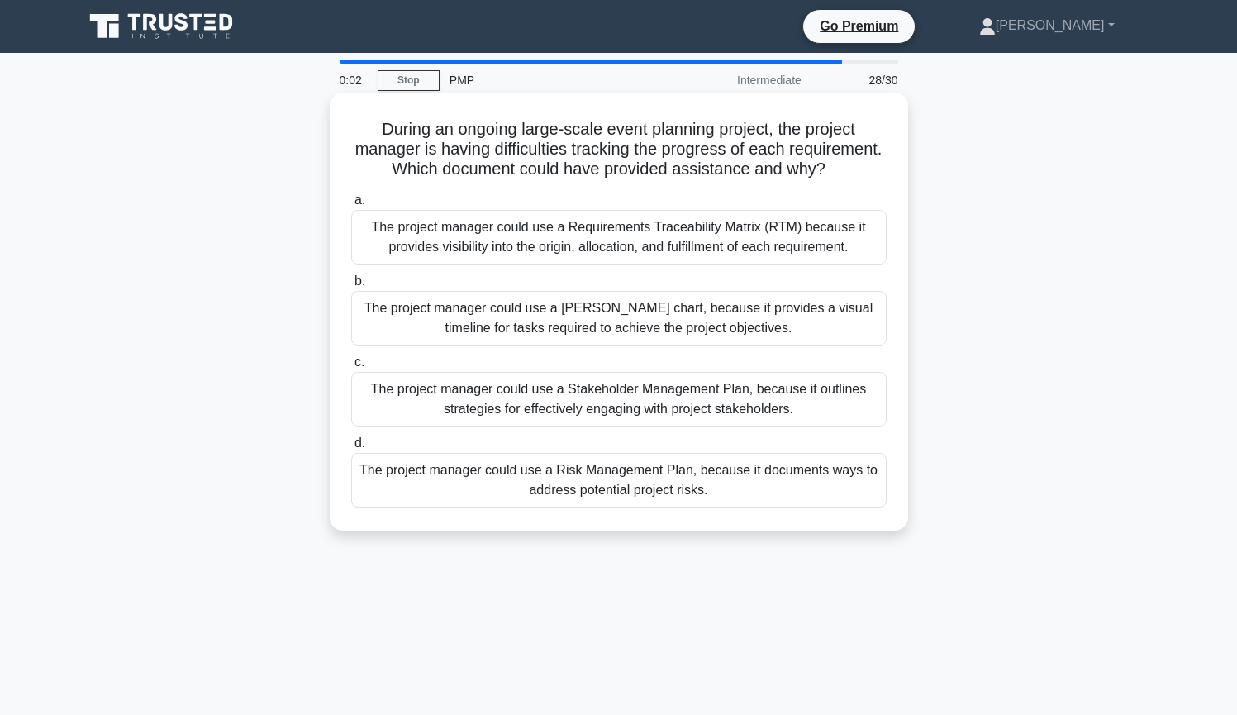
click at [634, 337] on div "The project manager could use a Gantt chart, because it provides a visual timel…" at bounding box center [618, 318] width 535 height 55
click at [351, 287] on input "b. The project manager could use a Gantt chart, because it provides a visual ti…" at bounding box center [351, 281] width 0 height 11
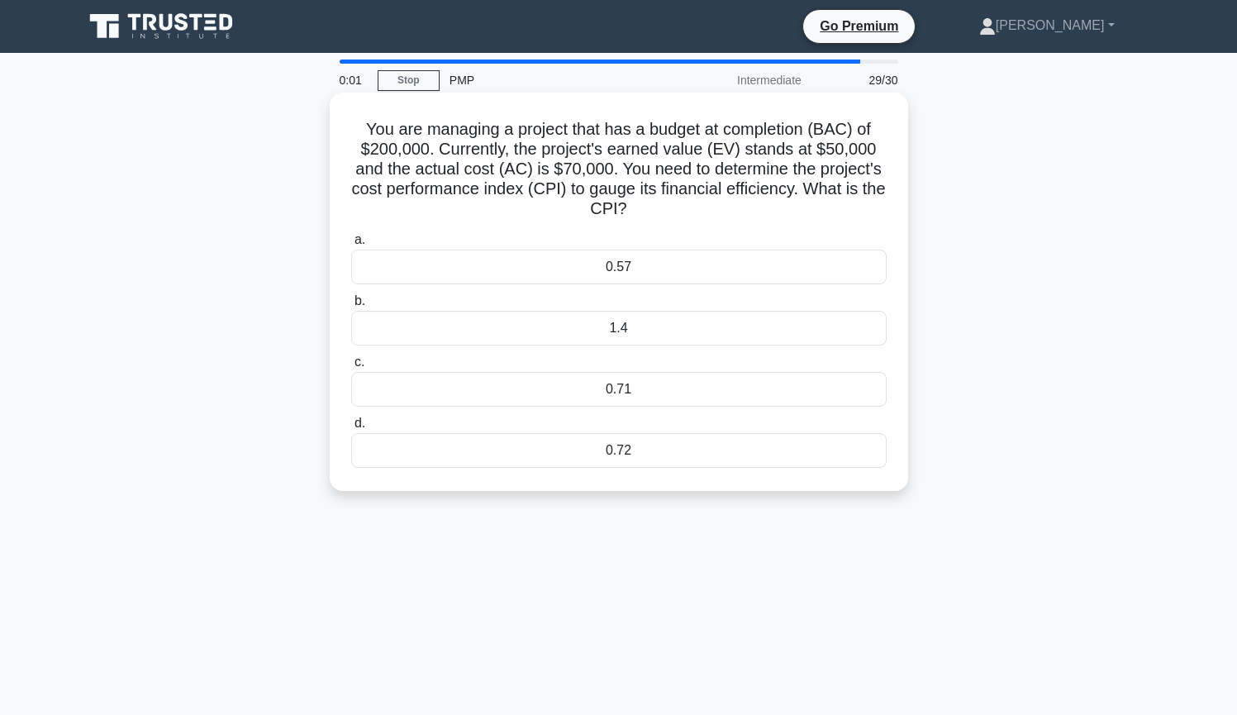
click at [655, 259] on div "0.57" at bounding box center [618, 267] width 535 height 35
click at [351, 245] on input "a. 0.57" at bounding box center [351, 240] width 0 height 11
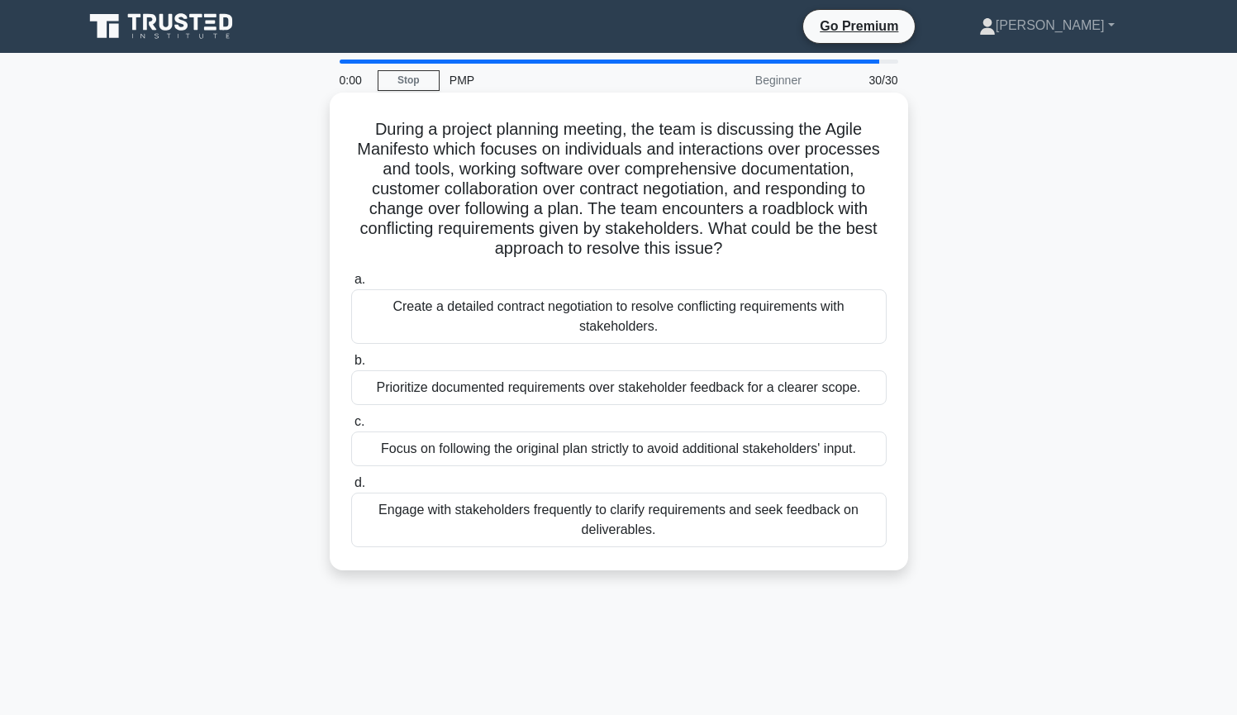
click at [627, 310] on div "Create a detailed contract negotiation to resolve conflicting requirements with…" at bounding box center [618, 316] width 535 height 55
click at [351, 285] on input "a. Create a detailed contract negotiation to resolve conflicting requirements w…" at bounding box center [351, 279] width 0 height 11
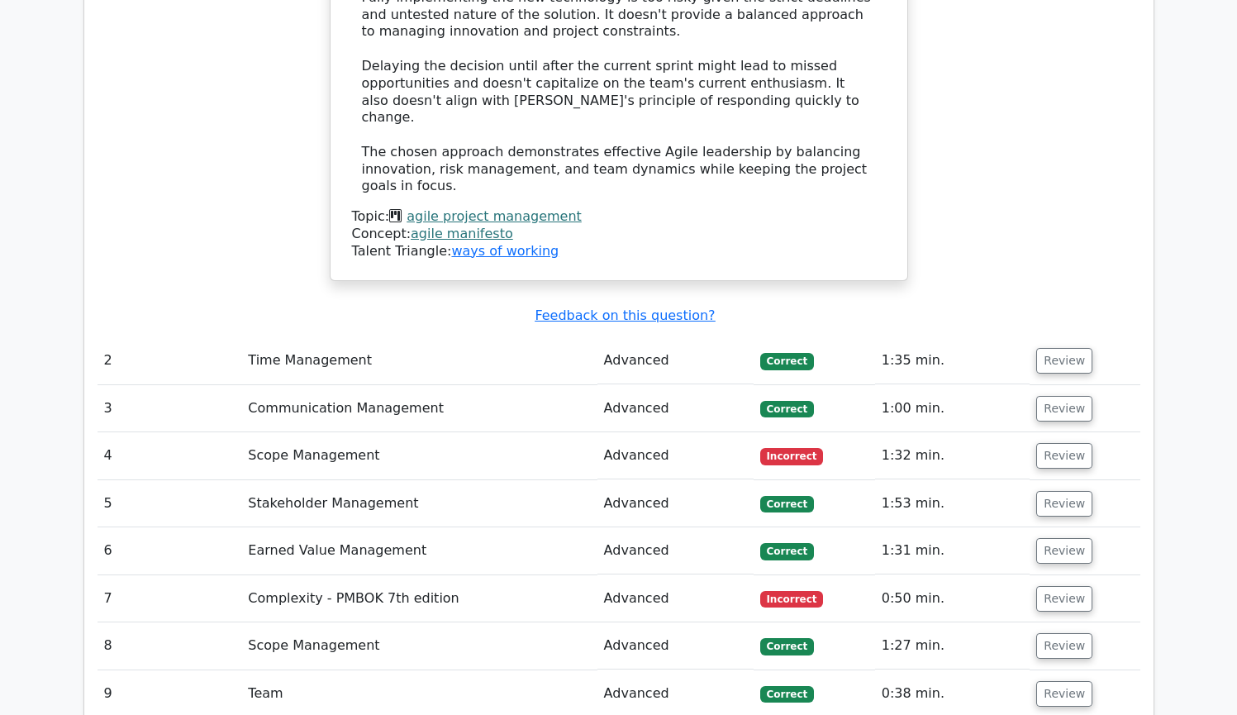
scroll to position [2723, 0]
